Goal: Register for event/course

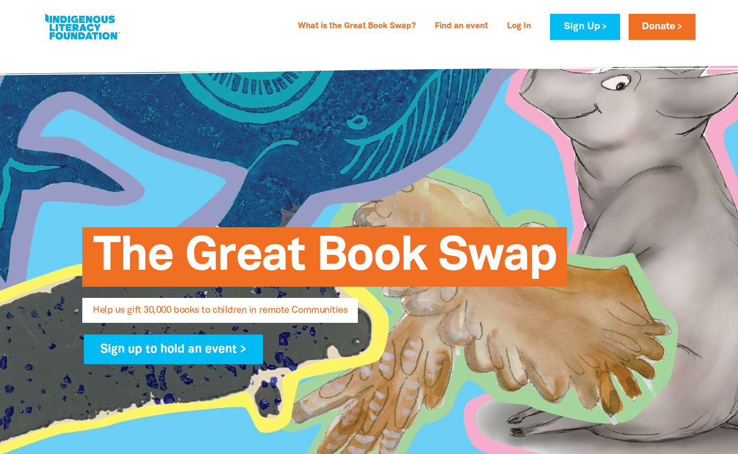
select select "AU"
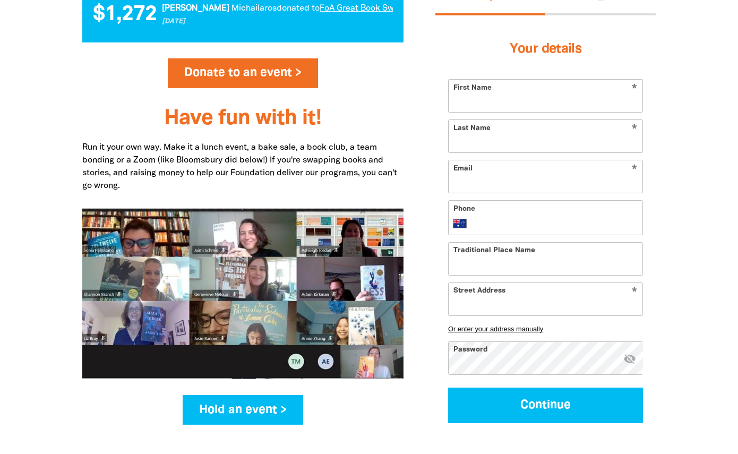
scroll to position [1253, 0]
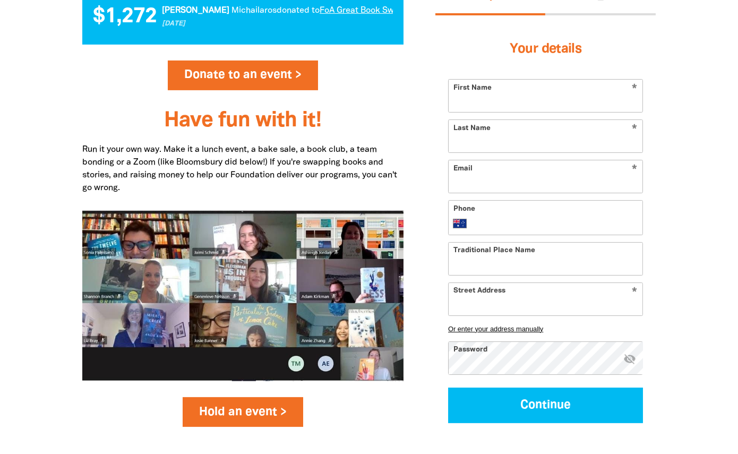
click at [221, 397] on link "Hold an event >" at bounding box center [243, 412] width 121 height 30
select select "AU"
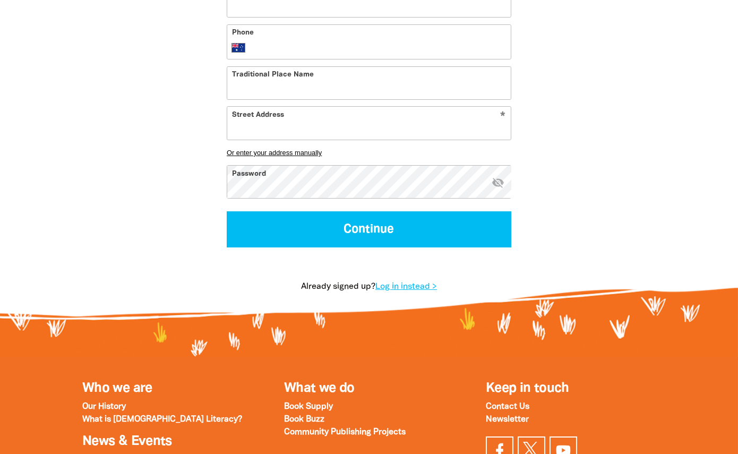
scroll to position [445, 0]
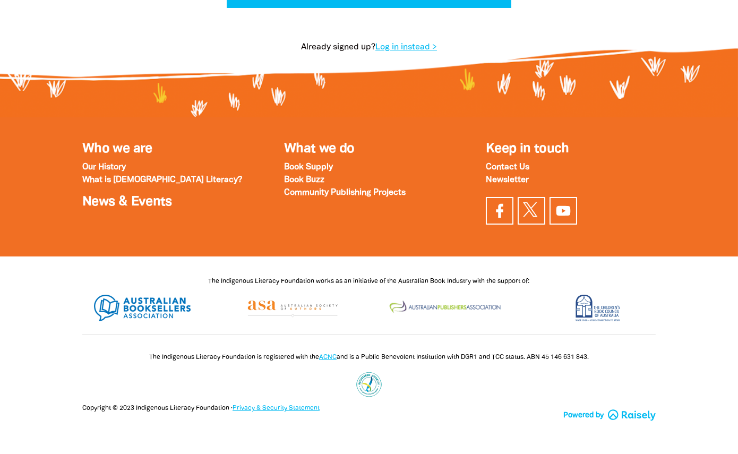
select select "AU"
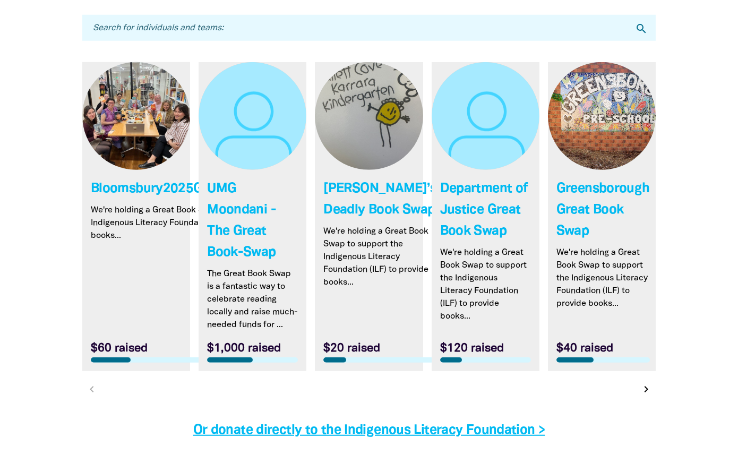
scroll to position [3131, 0]
click at [158, 137] on link "Link to Bloomsbury2025GreatBookSwap" at bounding box center [136, 217] width 108 height 309
